Goal: Transaction & Acquisition: Subscribe to service/newsletter

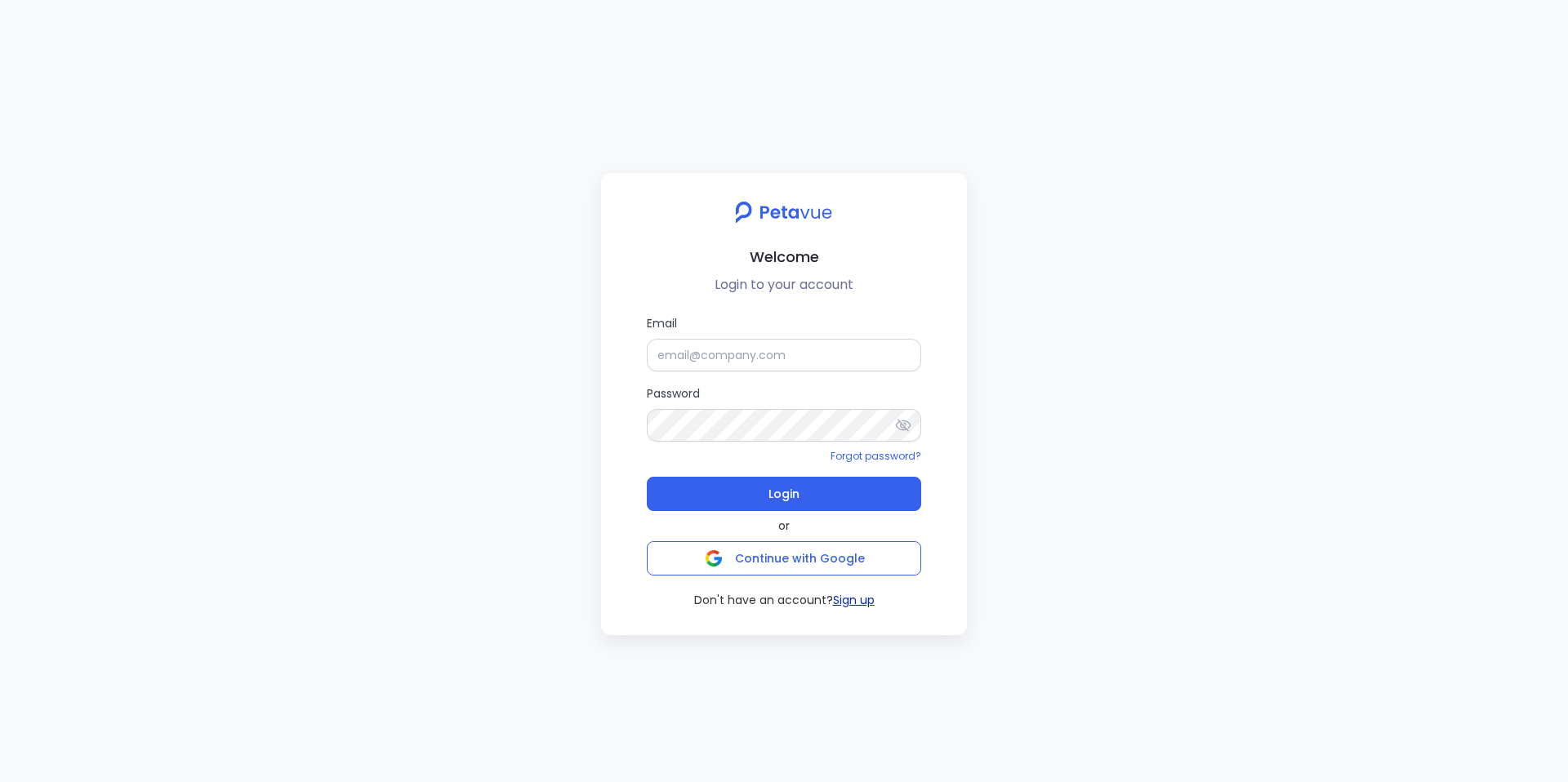
click at [860, 604] on button "Sign up" at bounding box center [853, 601] width 41 height 17
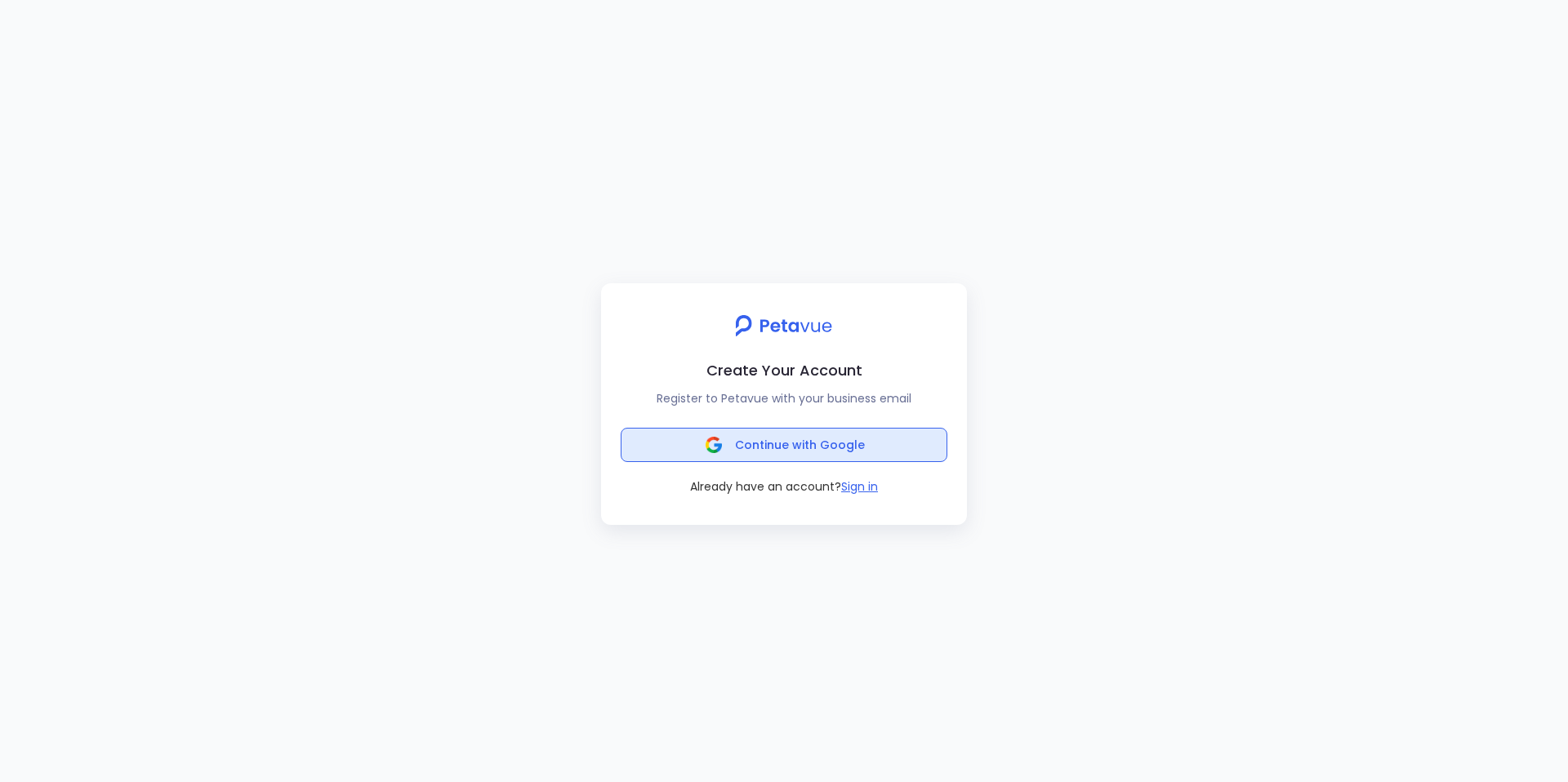
click at [735, 446] on span "Continue with Google" at bounding box center [784, 444] width 161 height 23
click at [857, 489] on button "Sign in" at bounding box center [859, 487] width 37 height 17
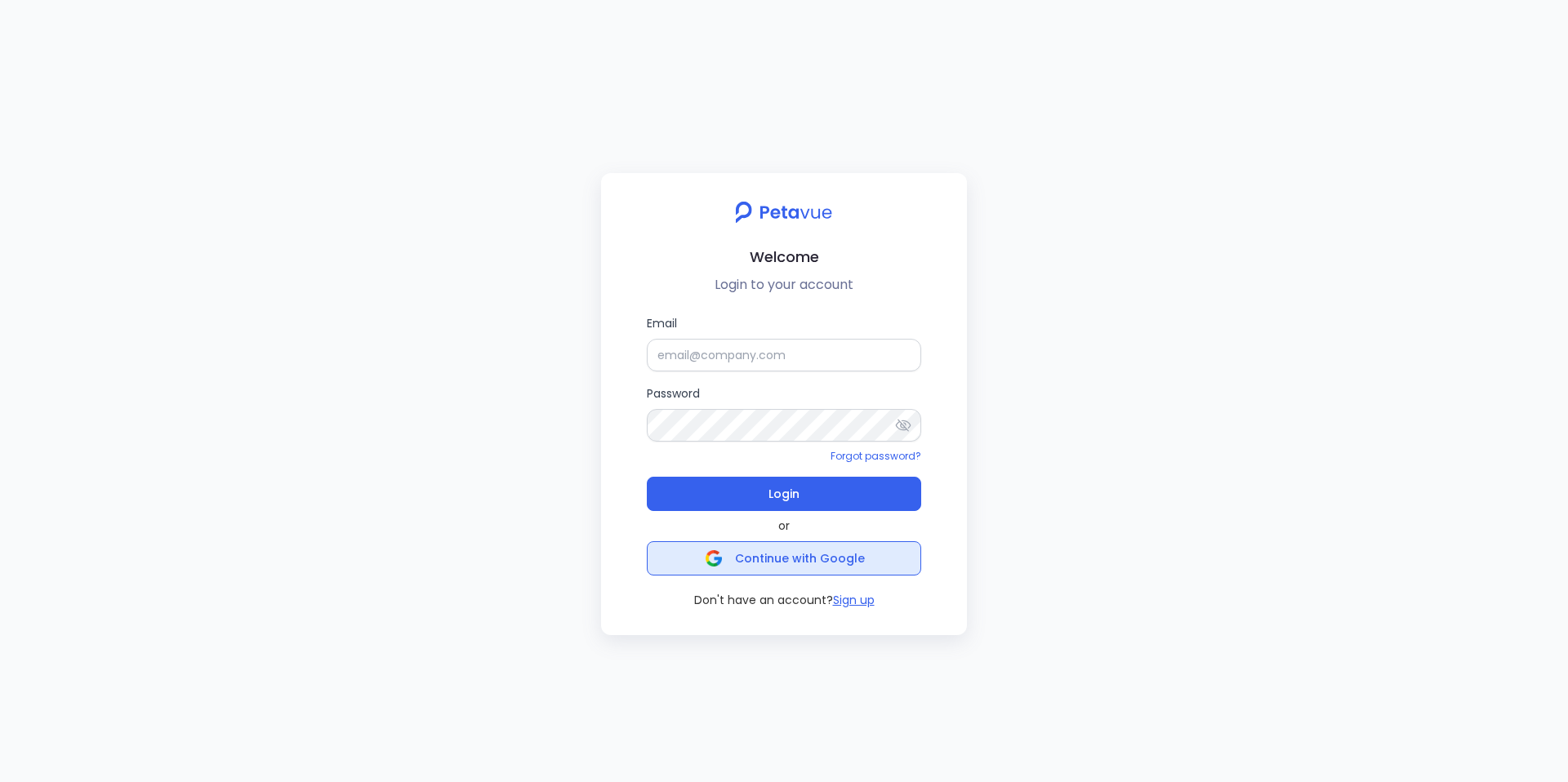
click at [710, 563] on img "button" at bounding box center [714, 558] width 17 height 17
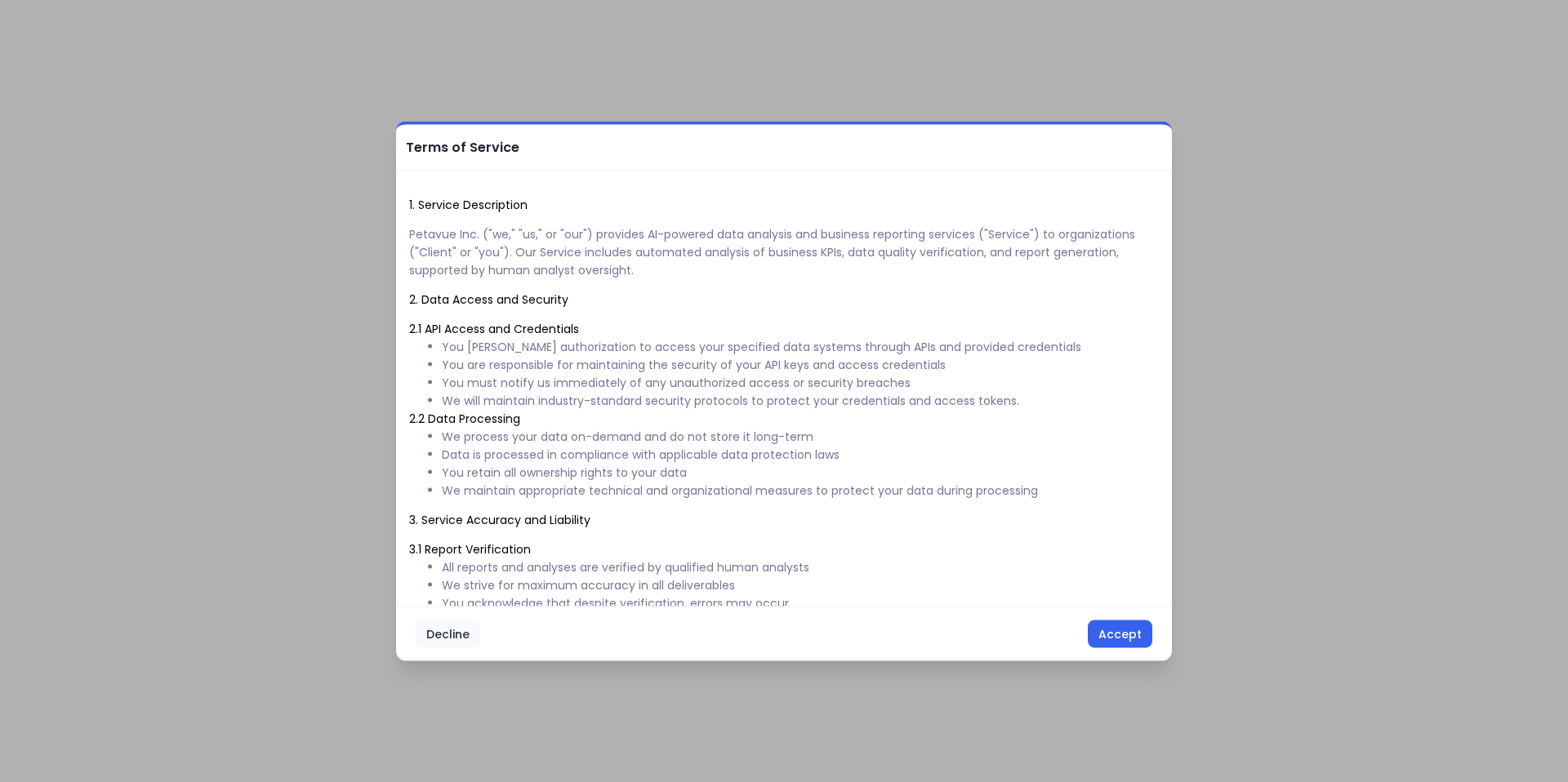
click at [436, 642] on button "Decline" at bounding box center [448, 635] width 64 height 28
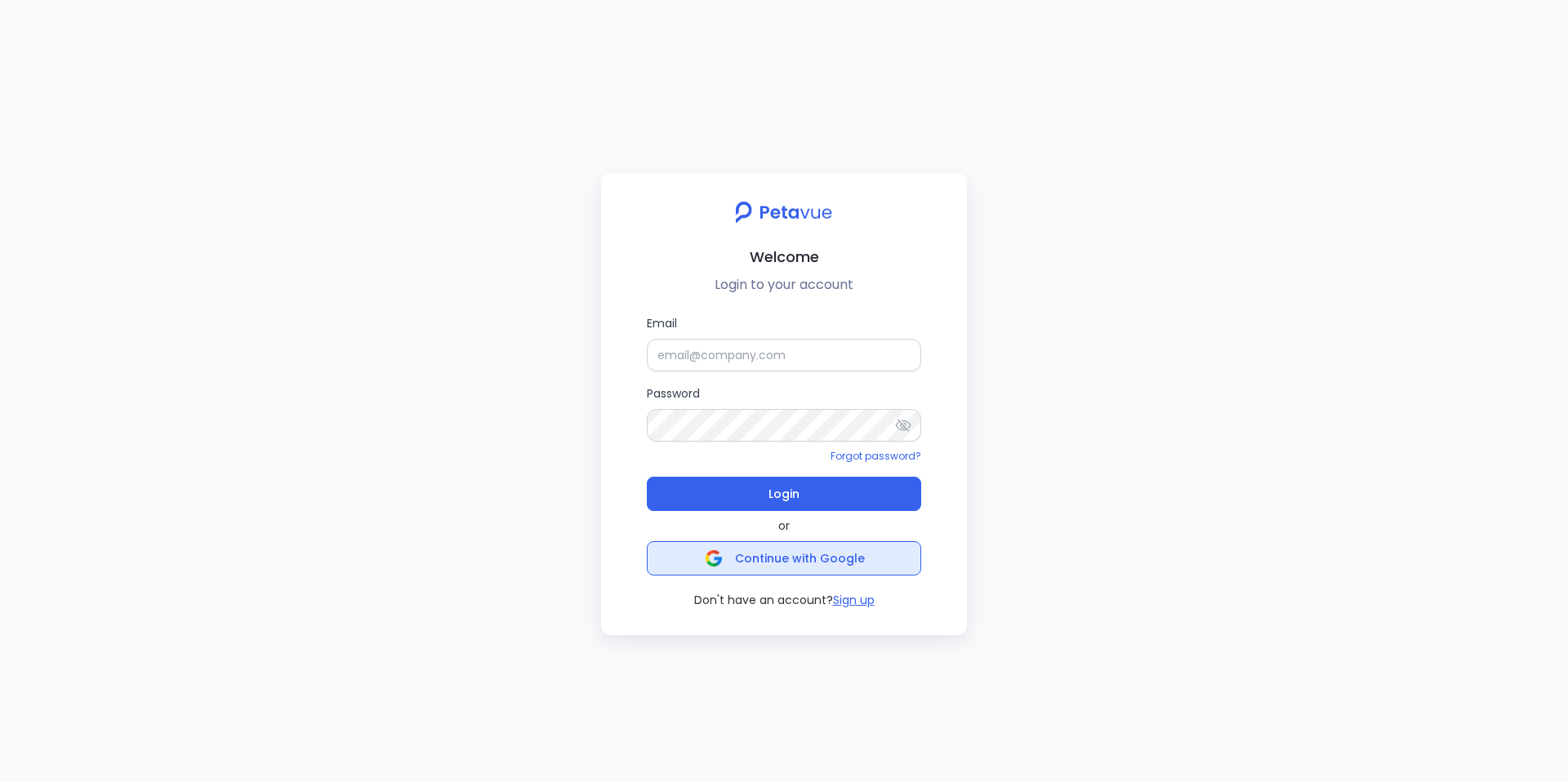
click at [739, 559] on span "Continue with Google" at bounding box center [799, 558] width 130 height 17
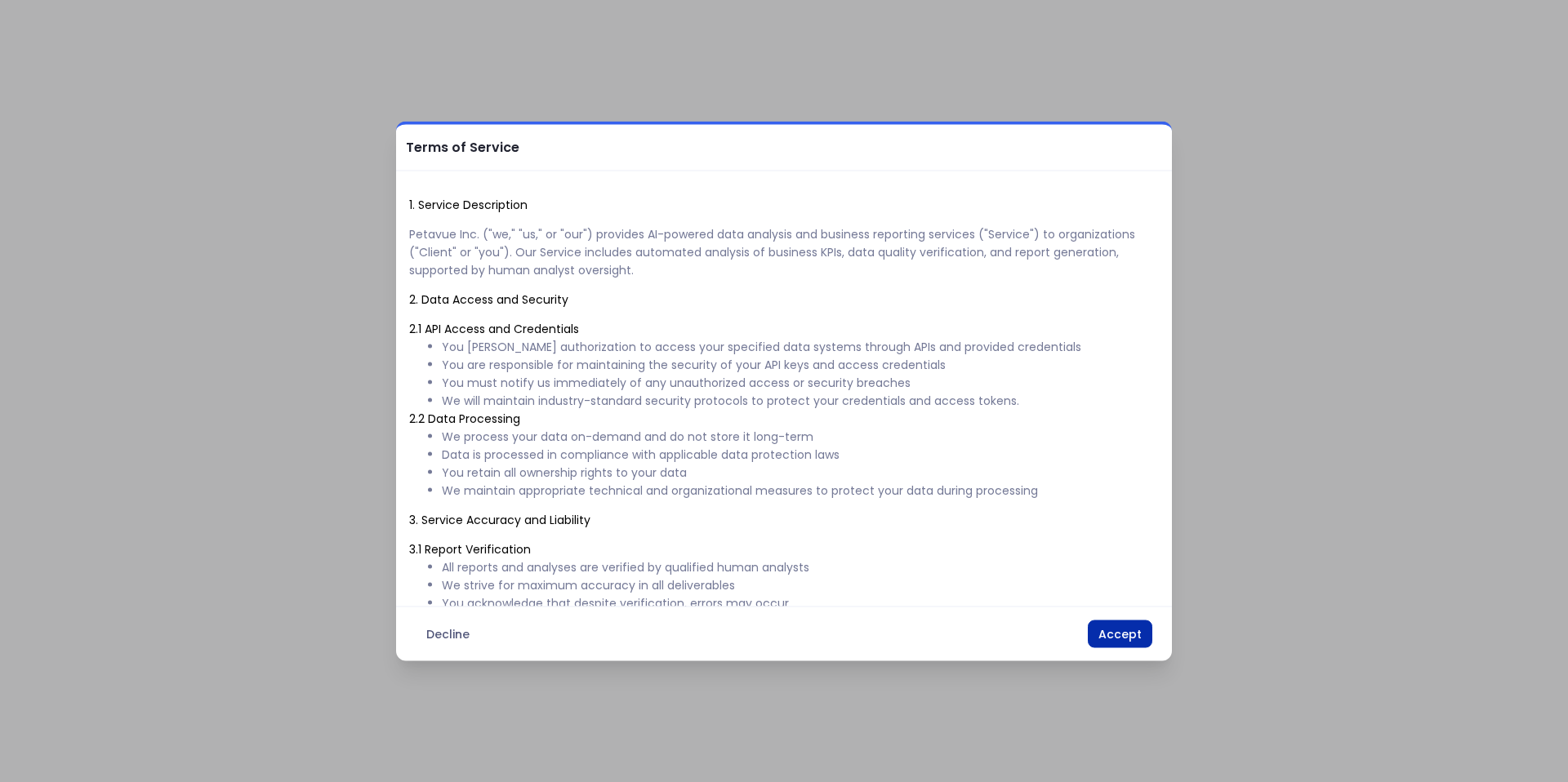
click at [1107, 644] on button "Accept" at bounding box center [1120, 635] width 64 height 28
